Goal: Information Seeking & Learning: Learn about a topic

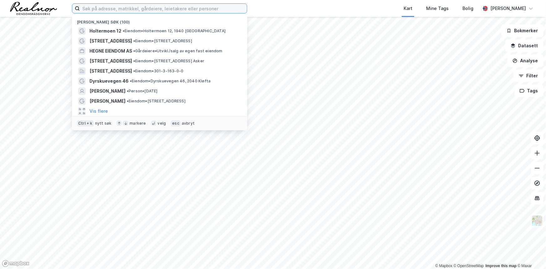
click at [175, 8] on input at bounding box center [163, 8] width 167 height 9
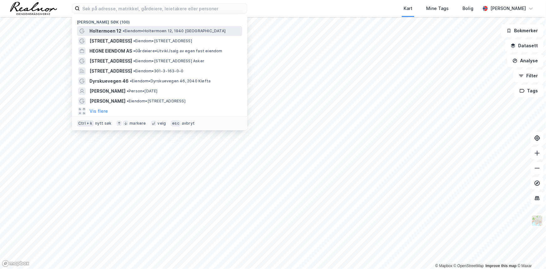
click at [103, 30] on span "Holtermoen 12" at bounding box center [105, 31] width 32 height 8
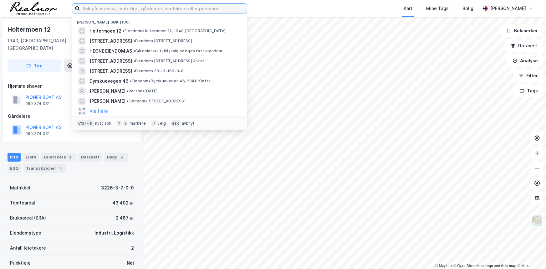
click at [141, 7] on input at bounding box center [163, 8] width 167 height 9
paste input "[GEOGRAPHIC_DATA]"
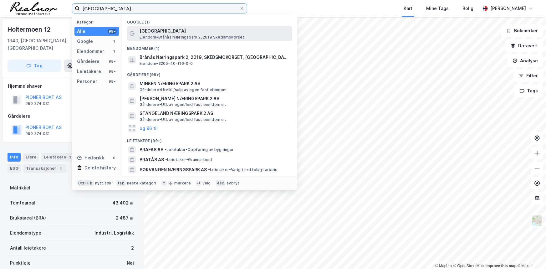
type input "[GEOGRAPHIC_DATA]"
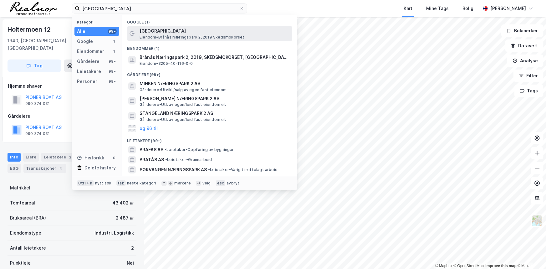
click at [154, 31] on span "[GEOGRAPHIC_DATA]" at bounding box center [215, 31] width 150 height 8
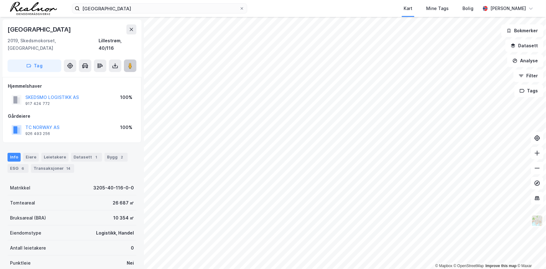
click at [134, 59] on button at bounding box center [130, 65] width 13 height 13
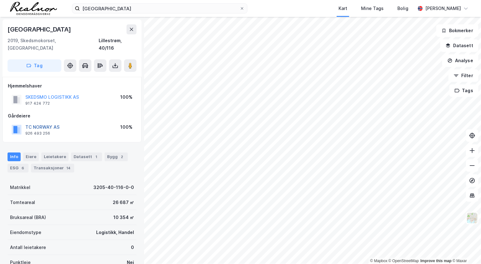
click at [0, 0] on button "TC NORWAY AS" at bounding box center [0, 0] width 0 height 0
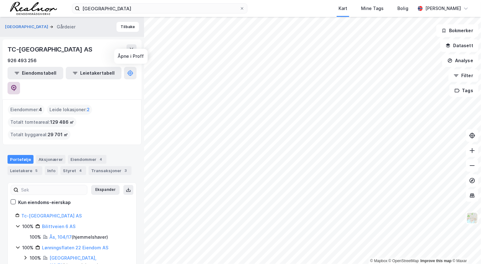
click at [20, 82] on button at bounding box center [14, 88] width 13 height 13
